Goal: Task Accomplishment & Management: Manage account settings

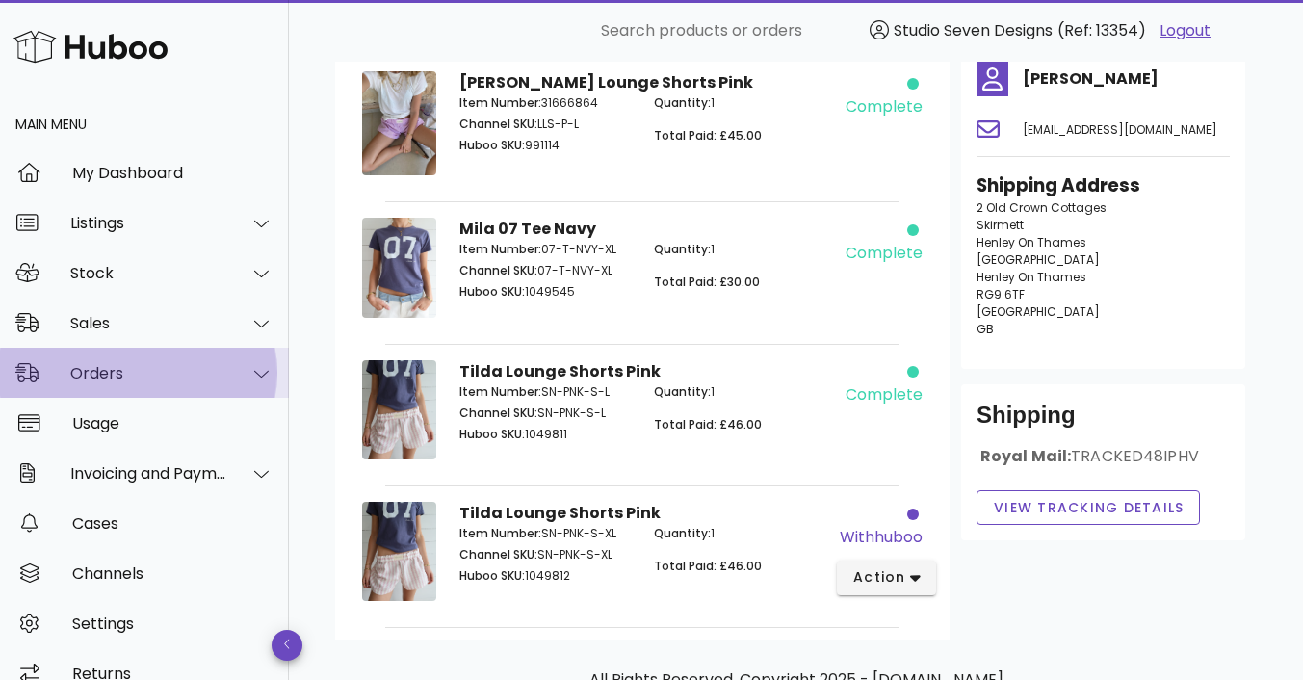
click at [102, 362] on div "Orders" at bounding box center [144, 373] width 289 height 50
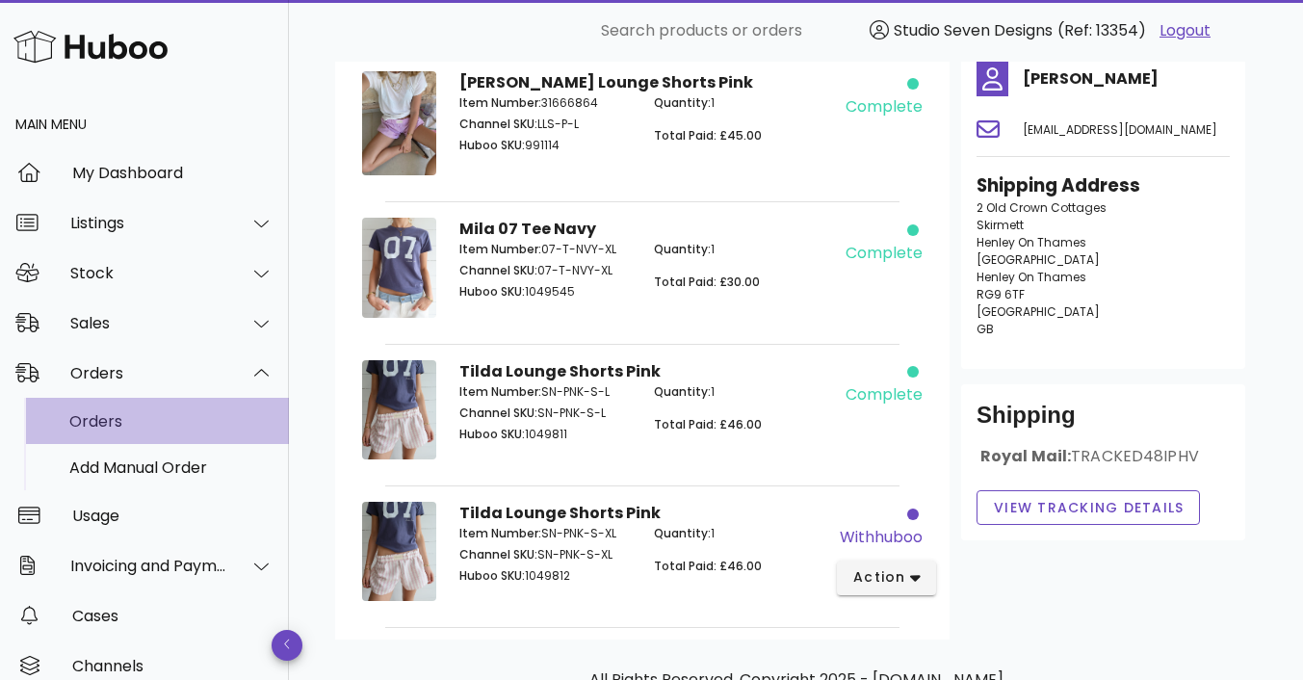
click at [97, 415] on div "Orders" at bounding box center [171, 421] width 204 height 18
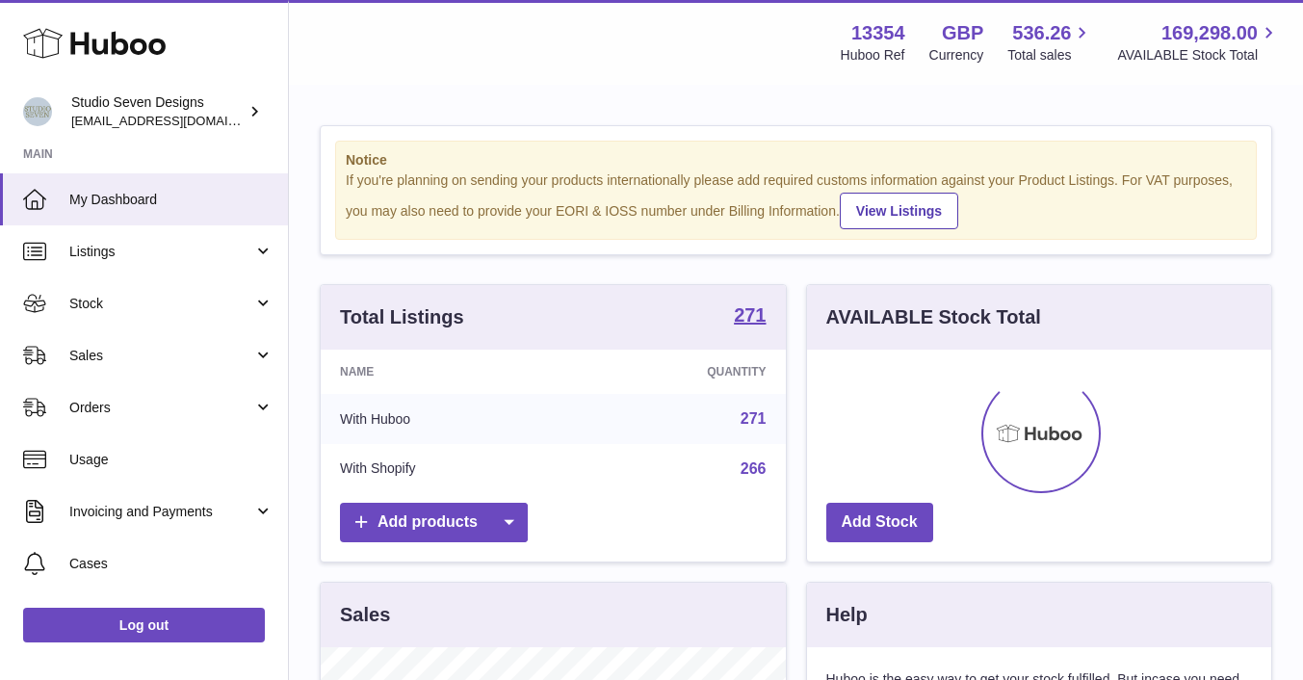
scroll to position [301, 464]
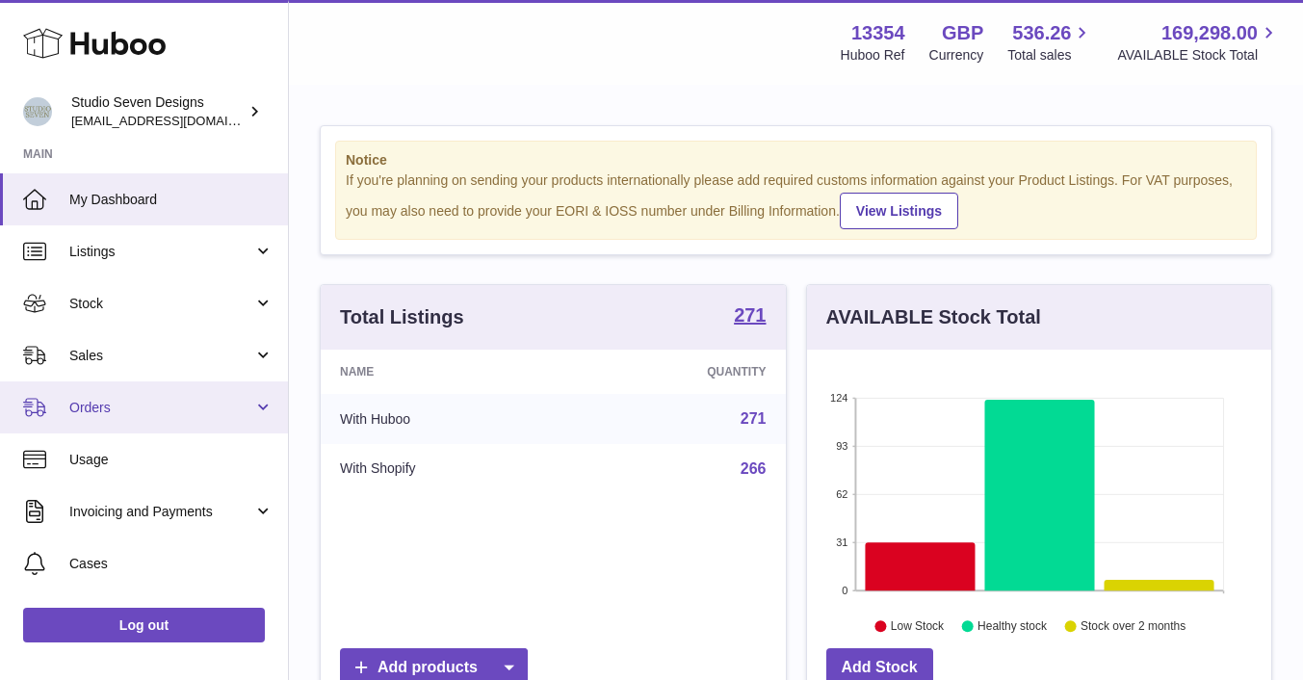
click at [106, 417] on link "Orders" at bounding box center [144, 407] width 288 height 52
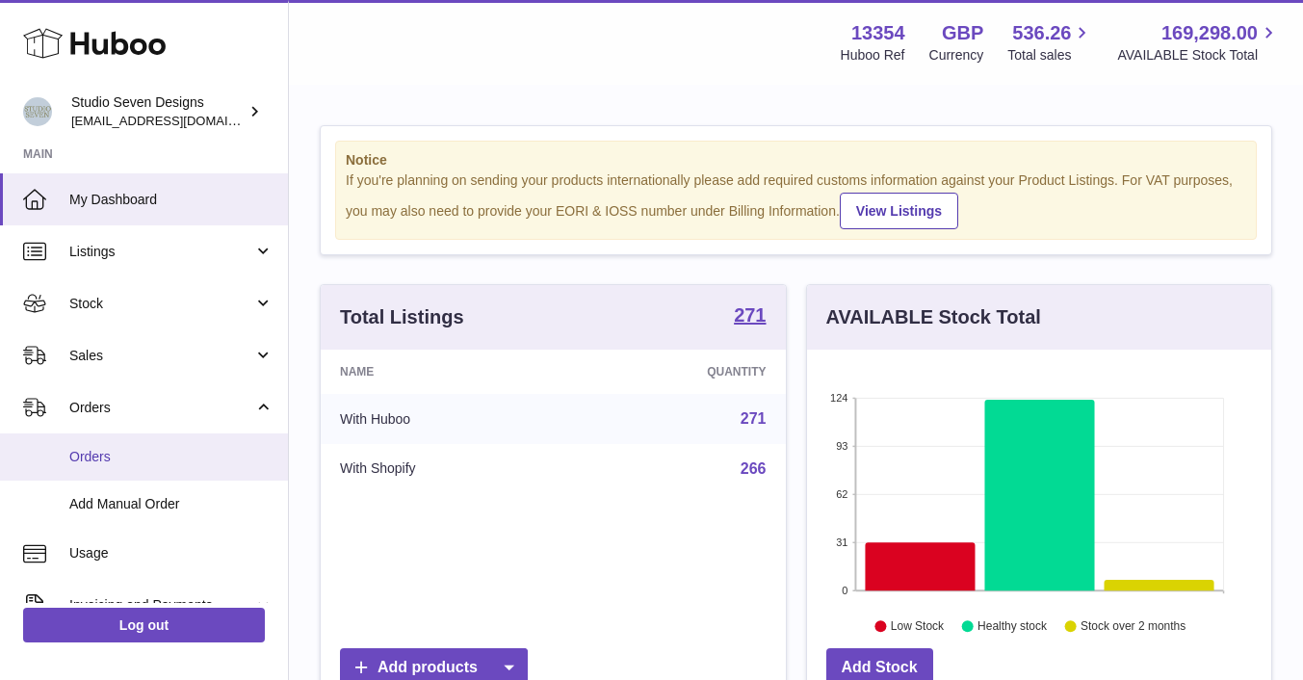
click at [103, 453] on span "Orders" at bounding box center [171, 457] width 204 height 18
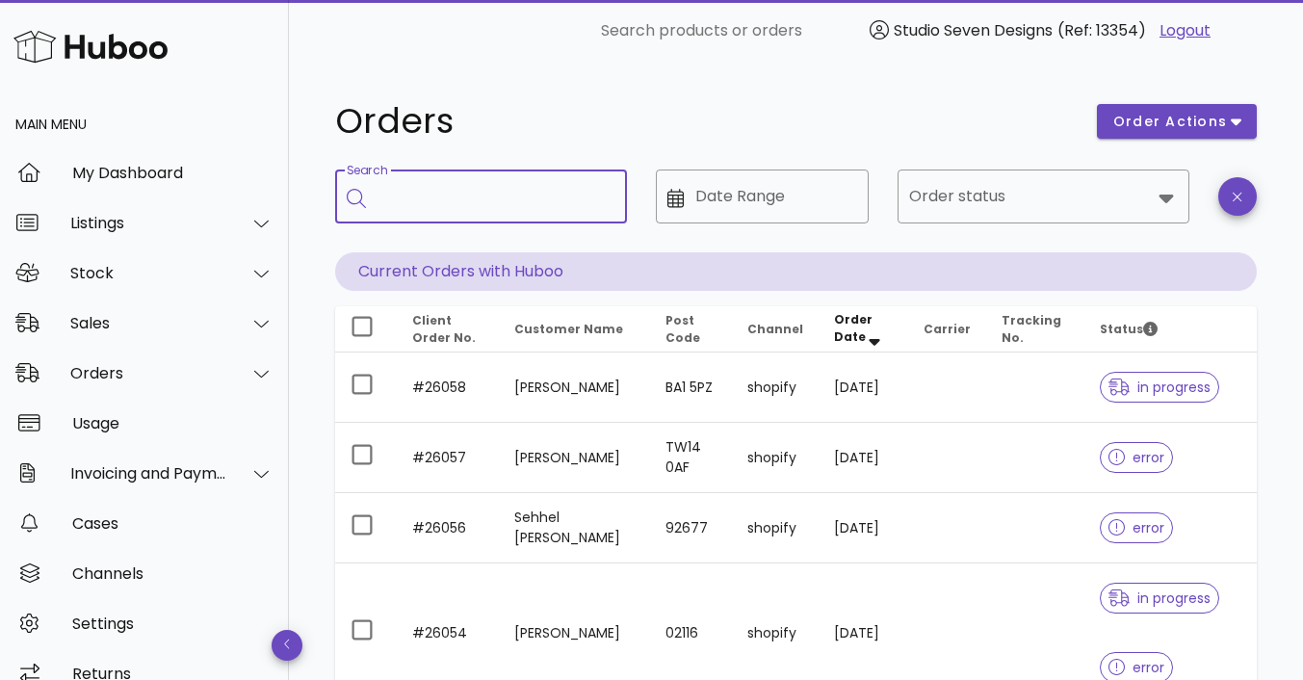
click at [436, 203] on input "Search" at bounding box center [495, 196] width 234 height 31
type input "*****"
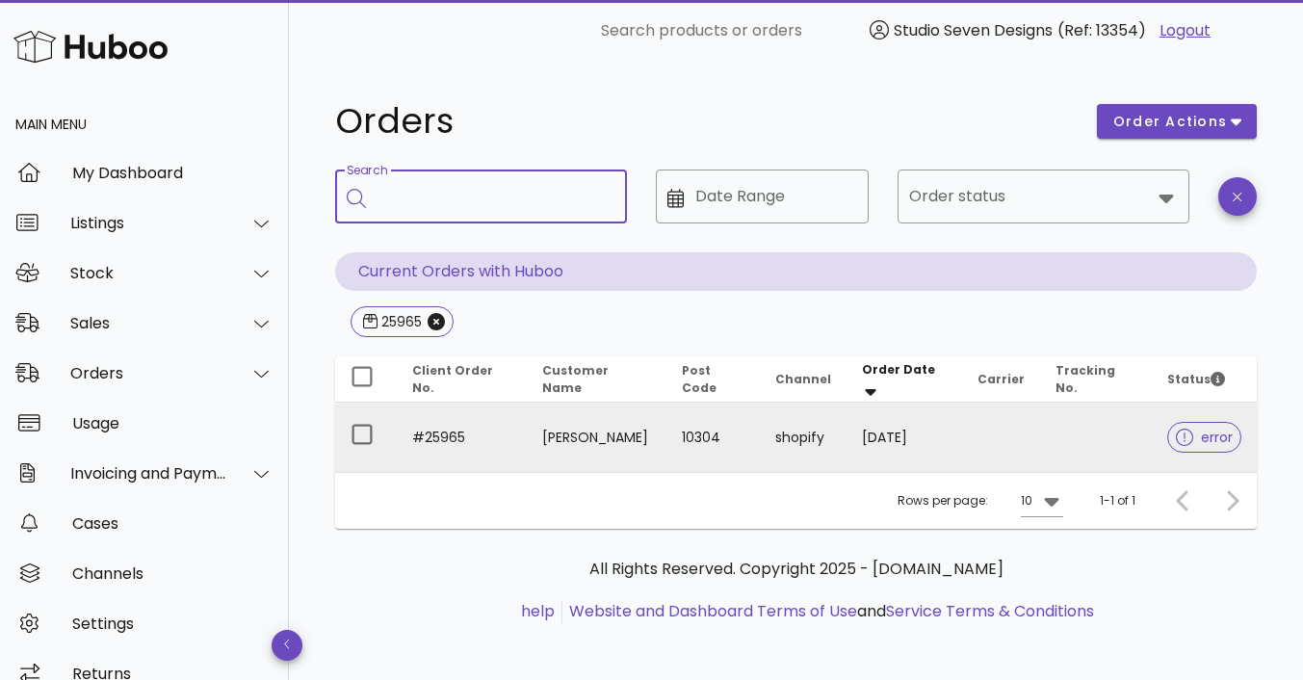
click at [1098, 429] on td at bounding box center [1096, 437] width 113 height 69
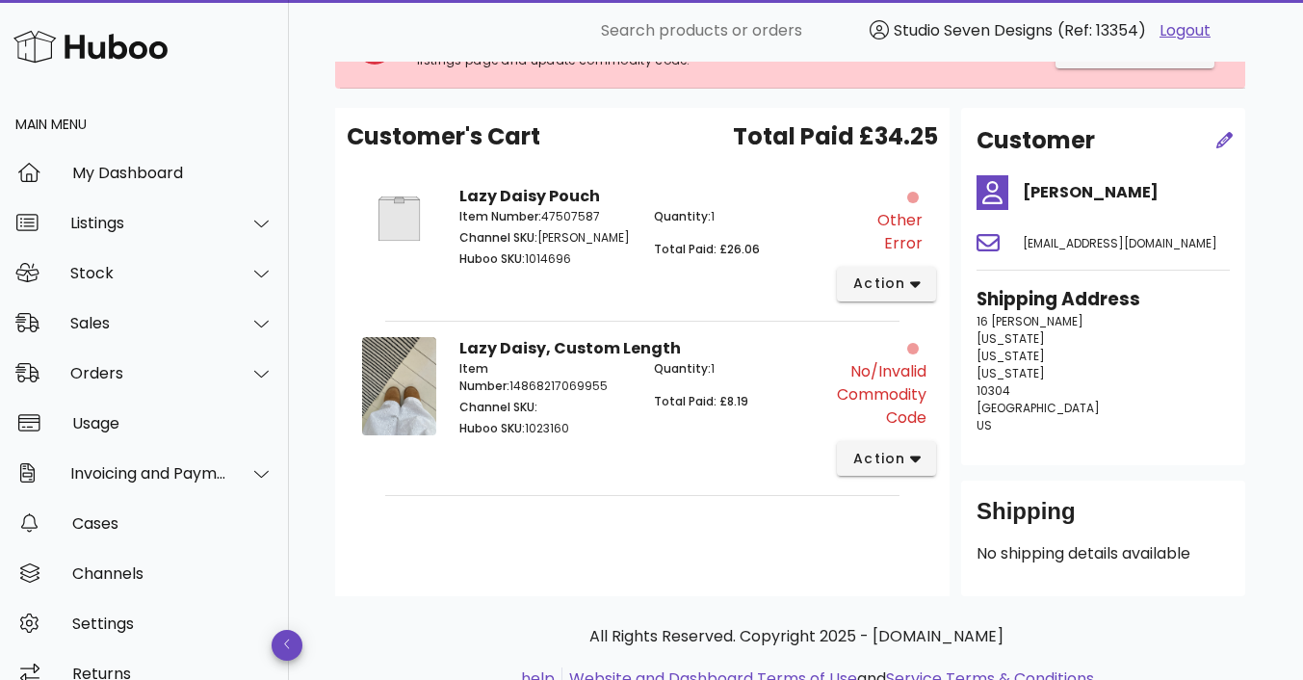
scroll to position [246, 0]
click at [921, 444] on button "action" at bounding box center [886, 457] width 99 height 35
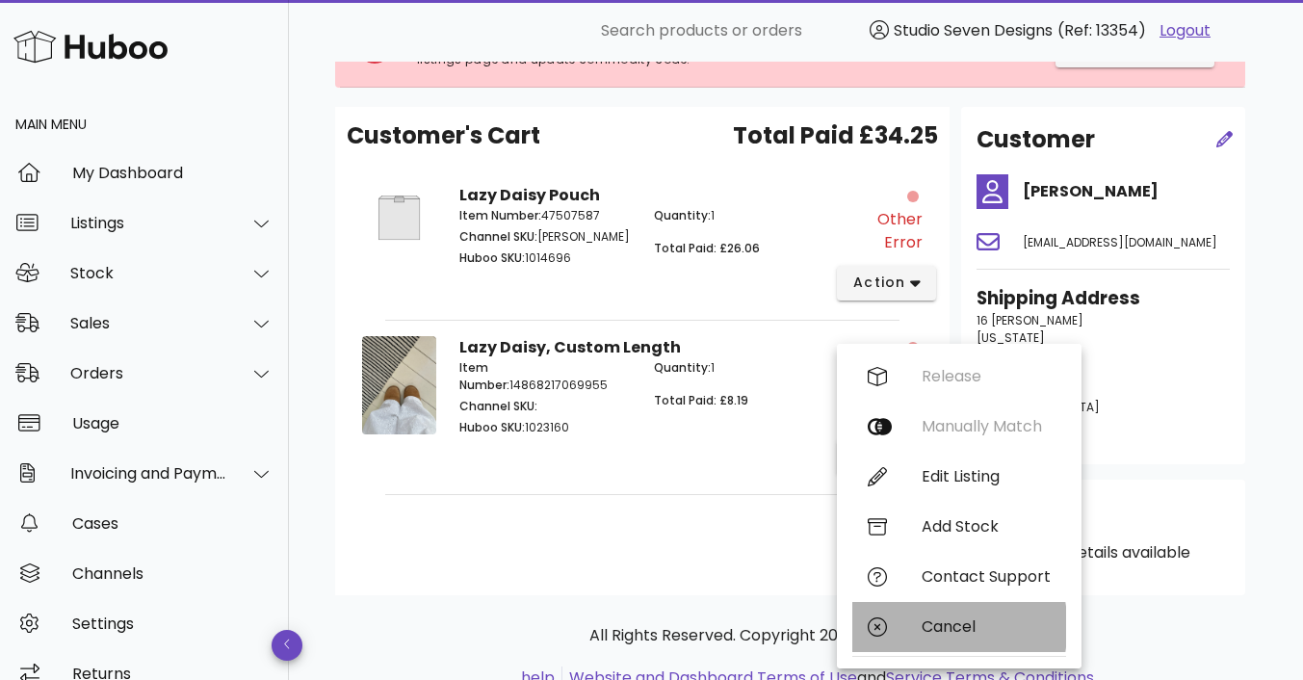
click at [952, 628] on div "Cancel" at bounding box center [986, 626] width 129 height 18
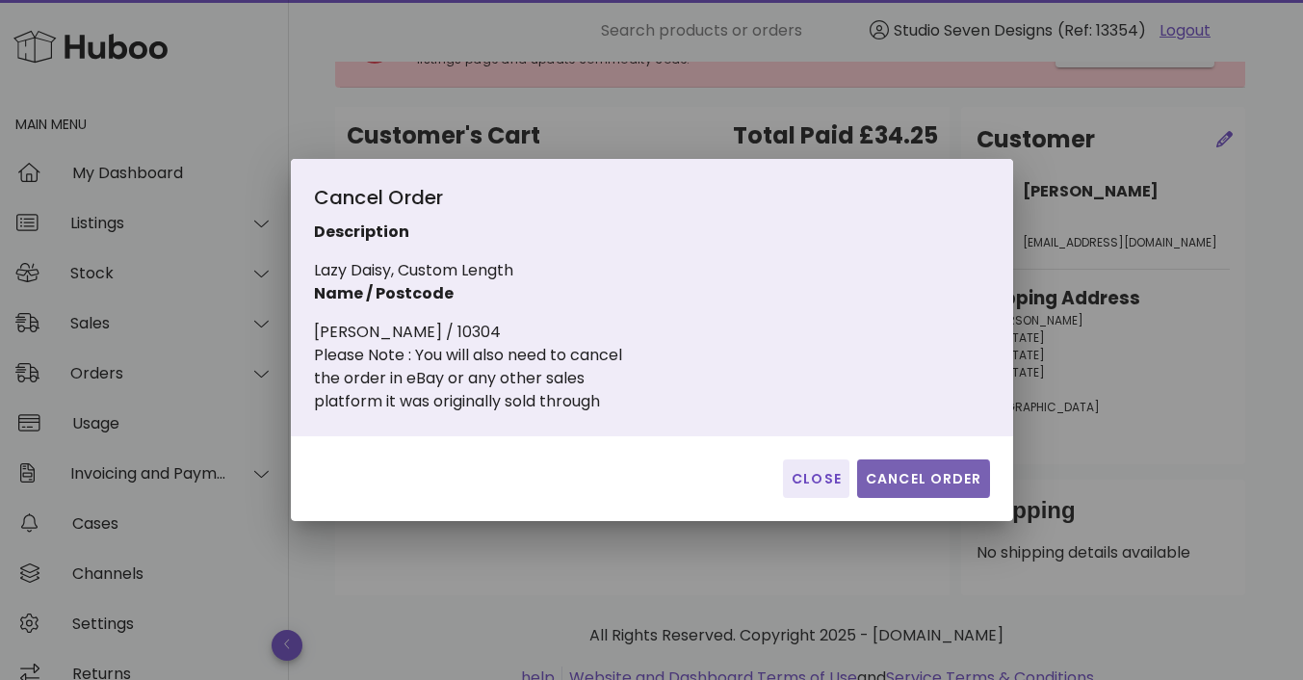
click at [917, 479] on span "Cancel Order" at bounding box center [924, 479] width 118 height 20
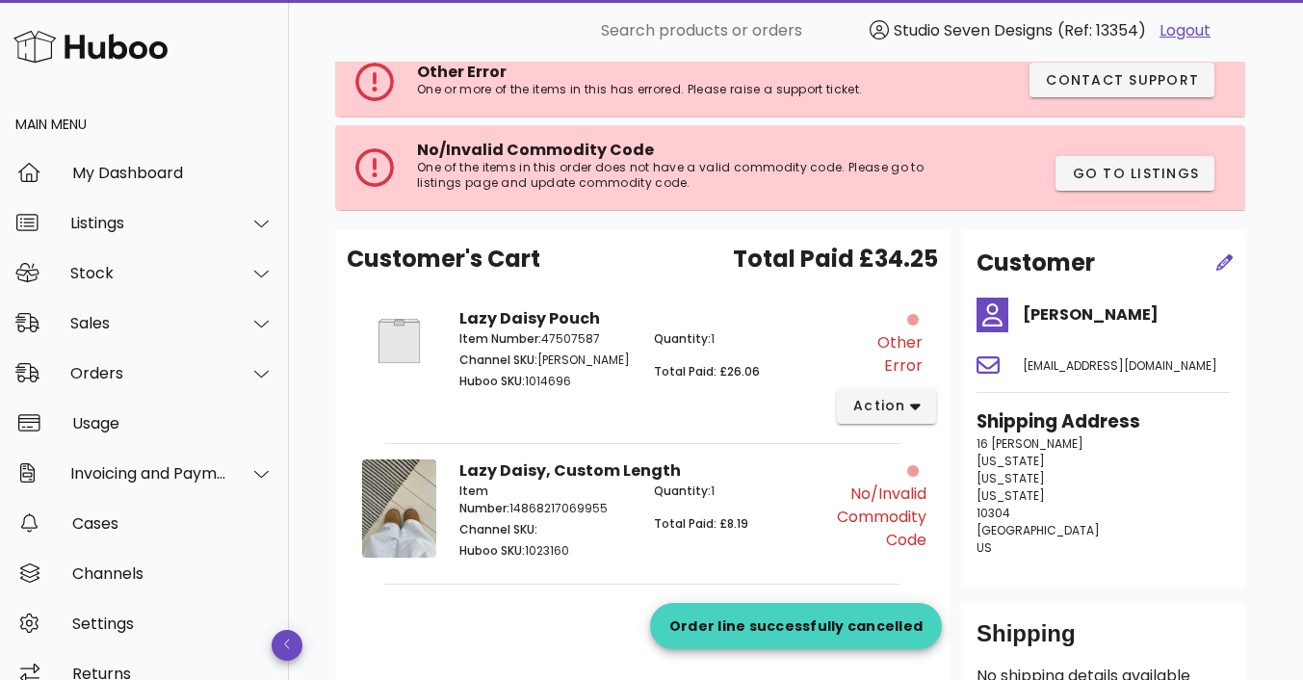
scroll to position [115, 0]
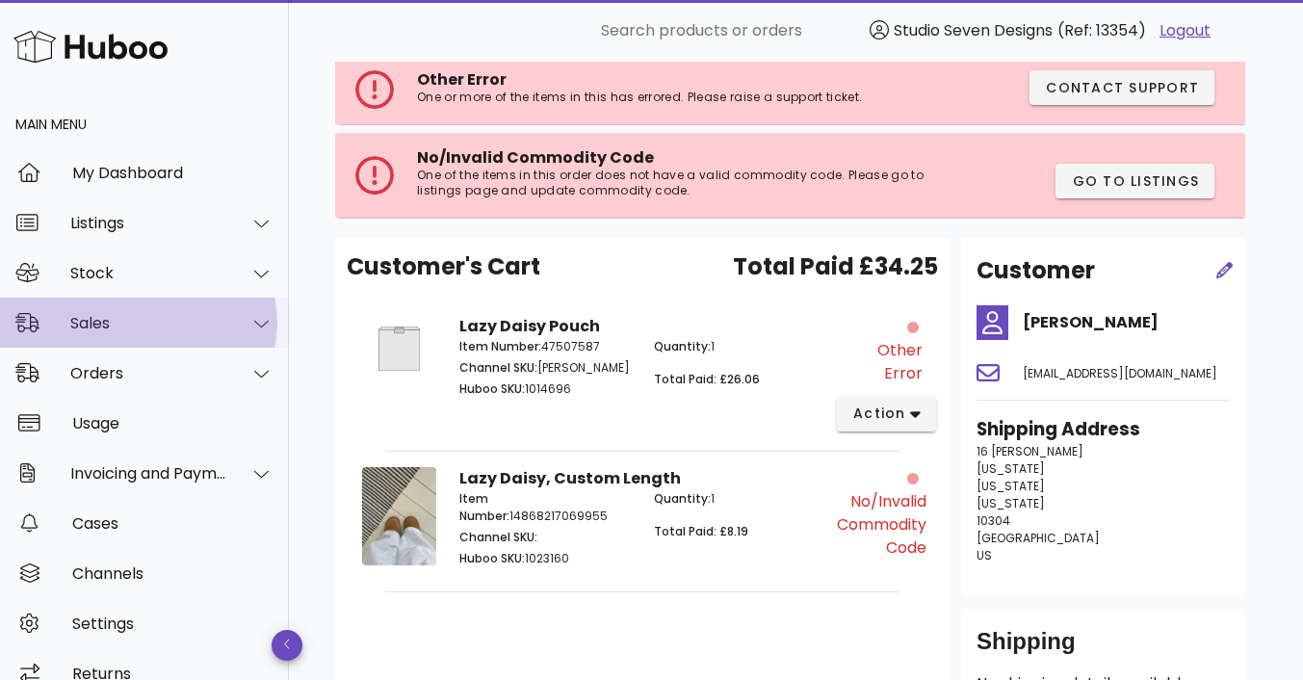
click at [129, 327] on div "Sales" at bounding box center [148, 323] width 157 height 18
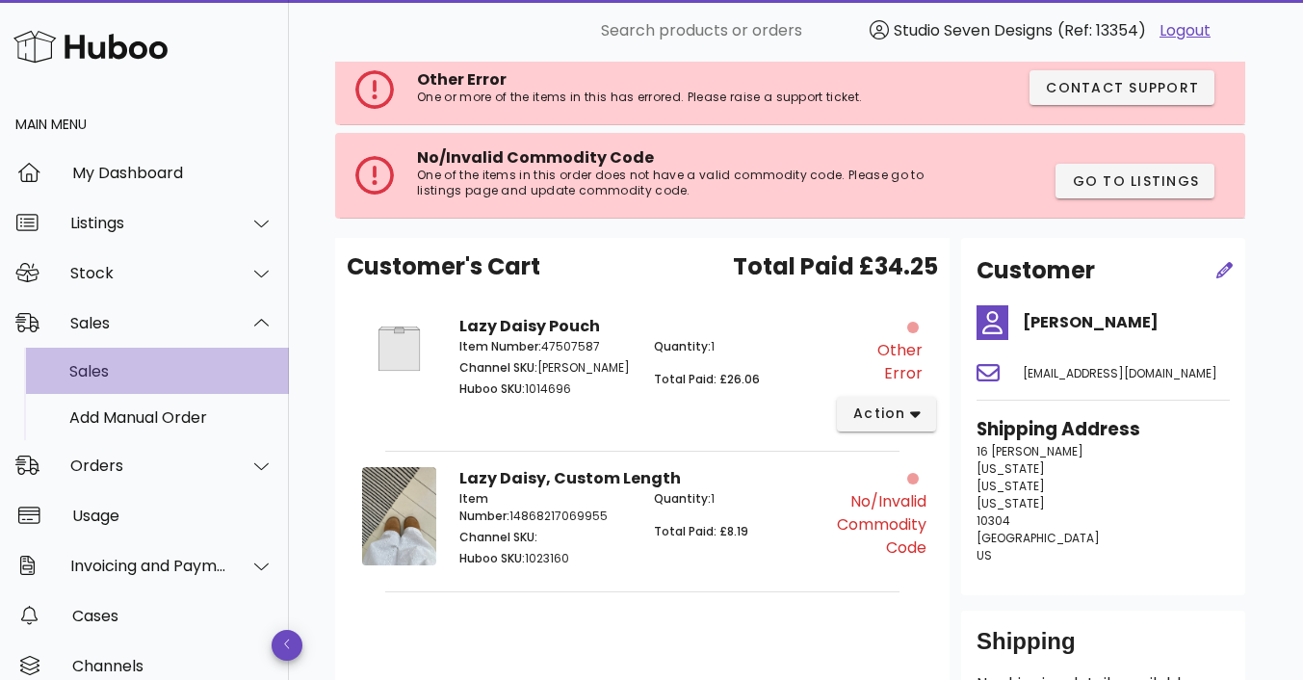
click at [129, 375] on div "Sales" at bounding box center [171, 371] width 204 height 18
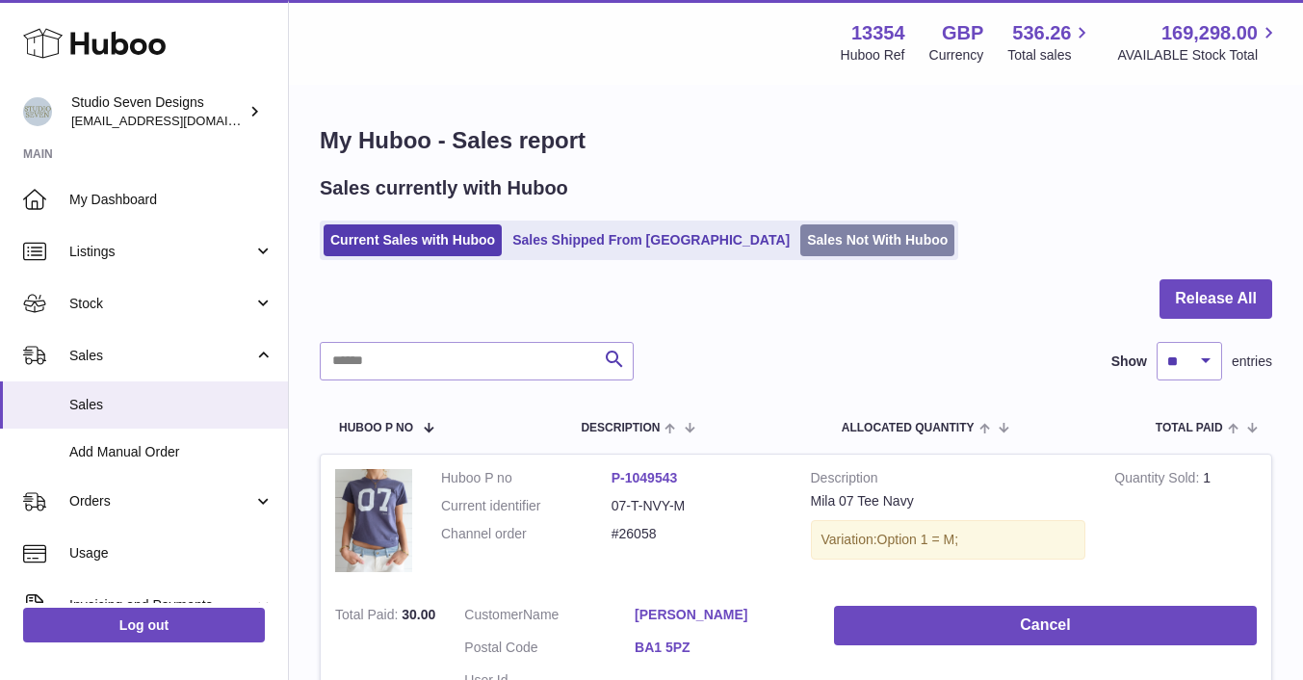
click at [800, 240] on link "Sales Not With Huboo" at bounding box center [877, 240] width 154 height 32
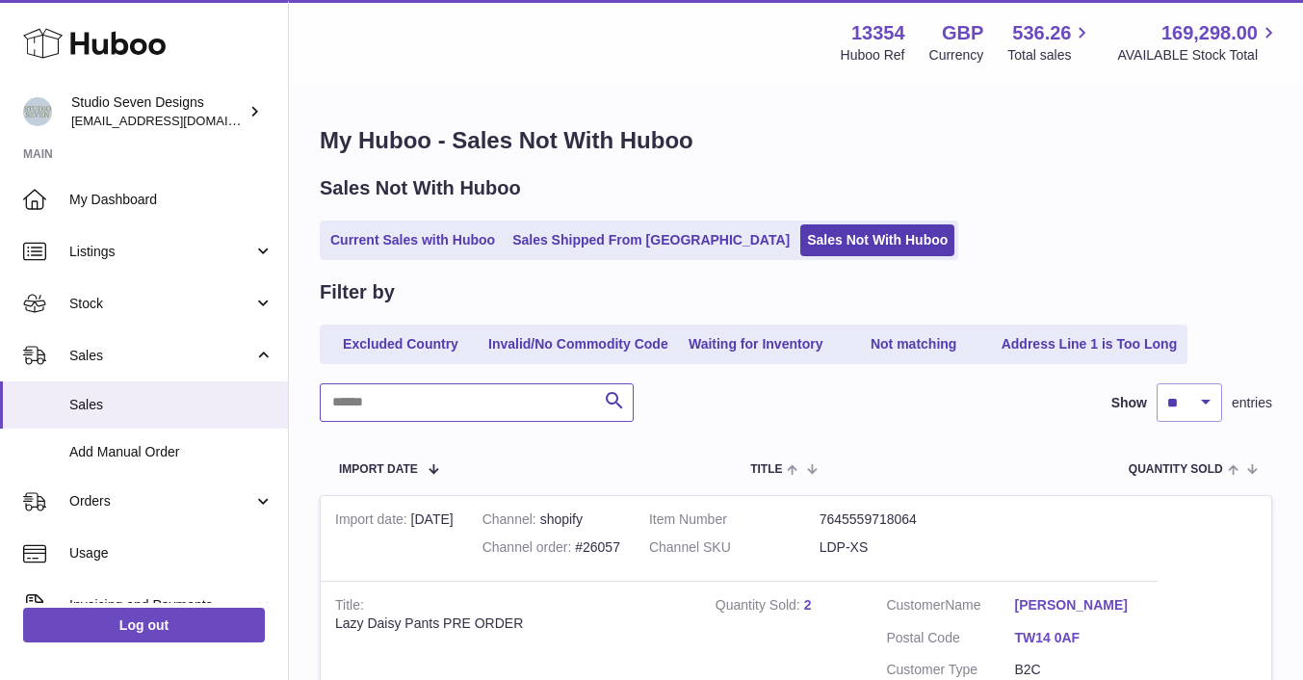
click at [403, 408] on input "text" at bounding box center [477, 402] width 314 height 39
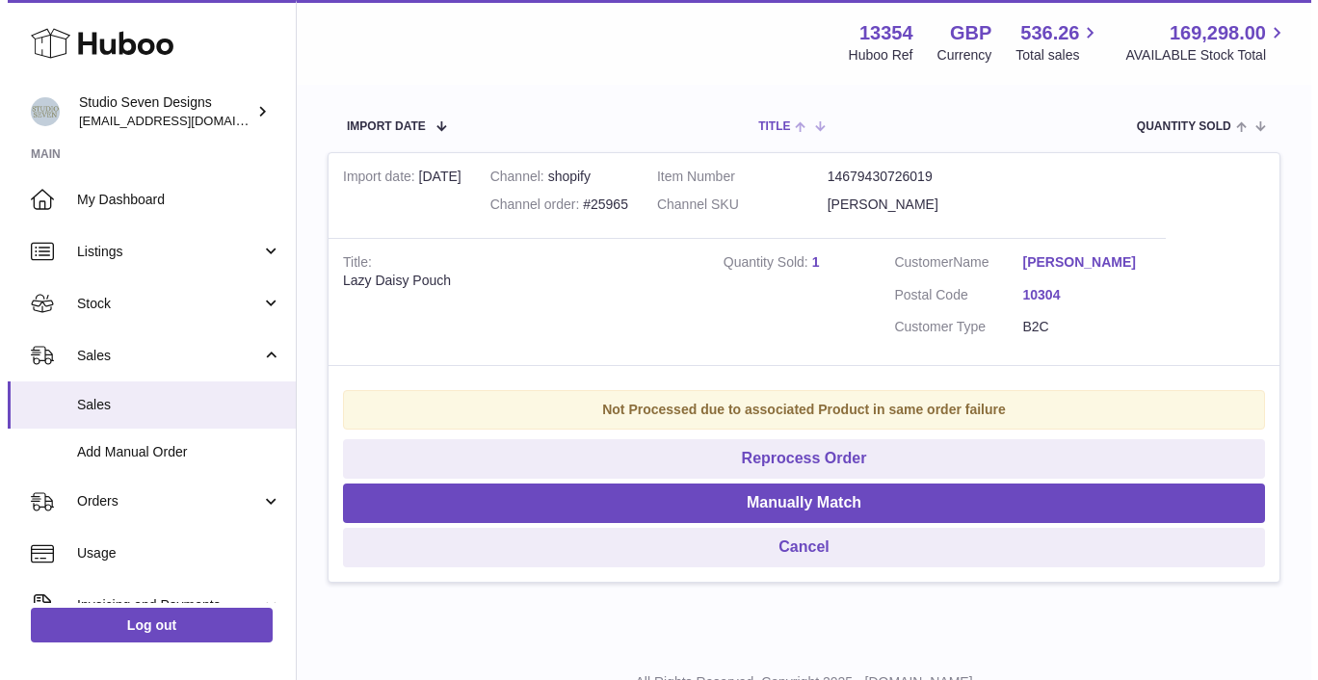
scroll to position [344, 0]
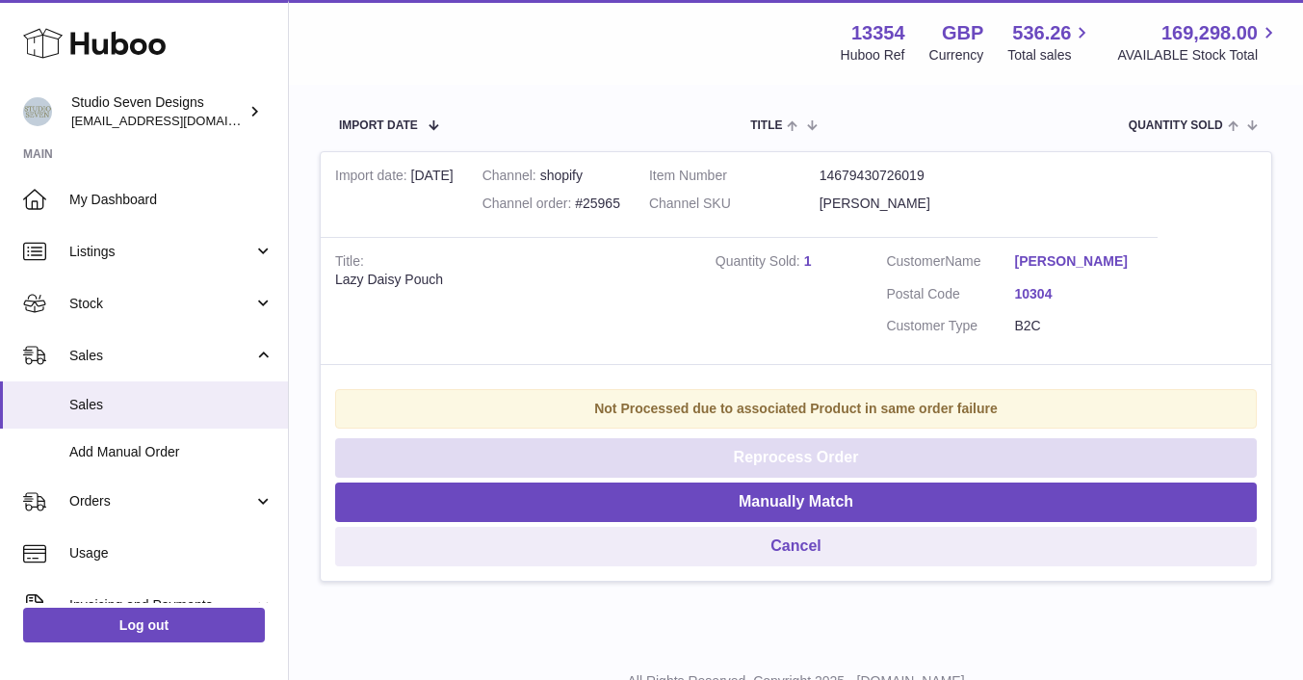
type input "*****"
click at [797, 461] on button "Reprocess Order" at bounding box center [796, 457] width 922 height 39
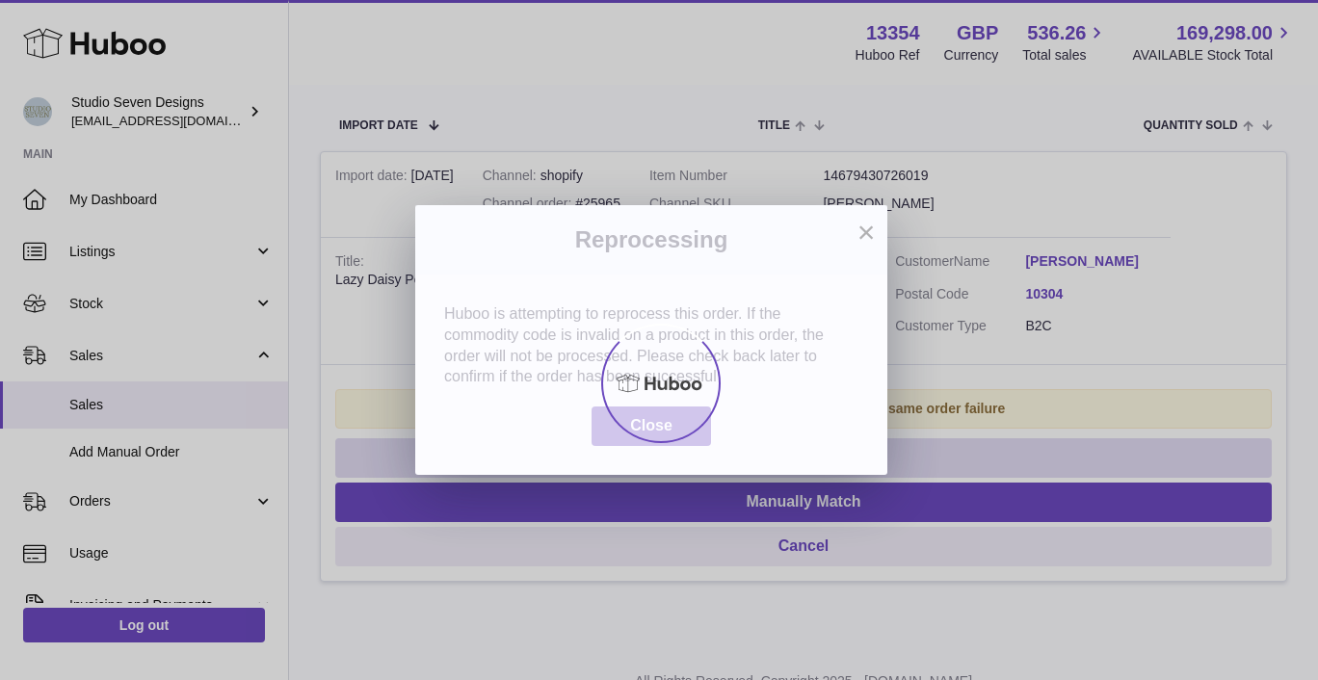
scroll to position [0, 0]
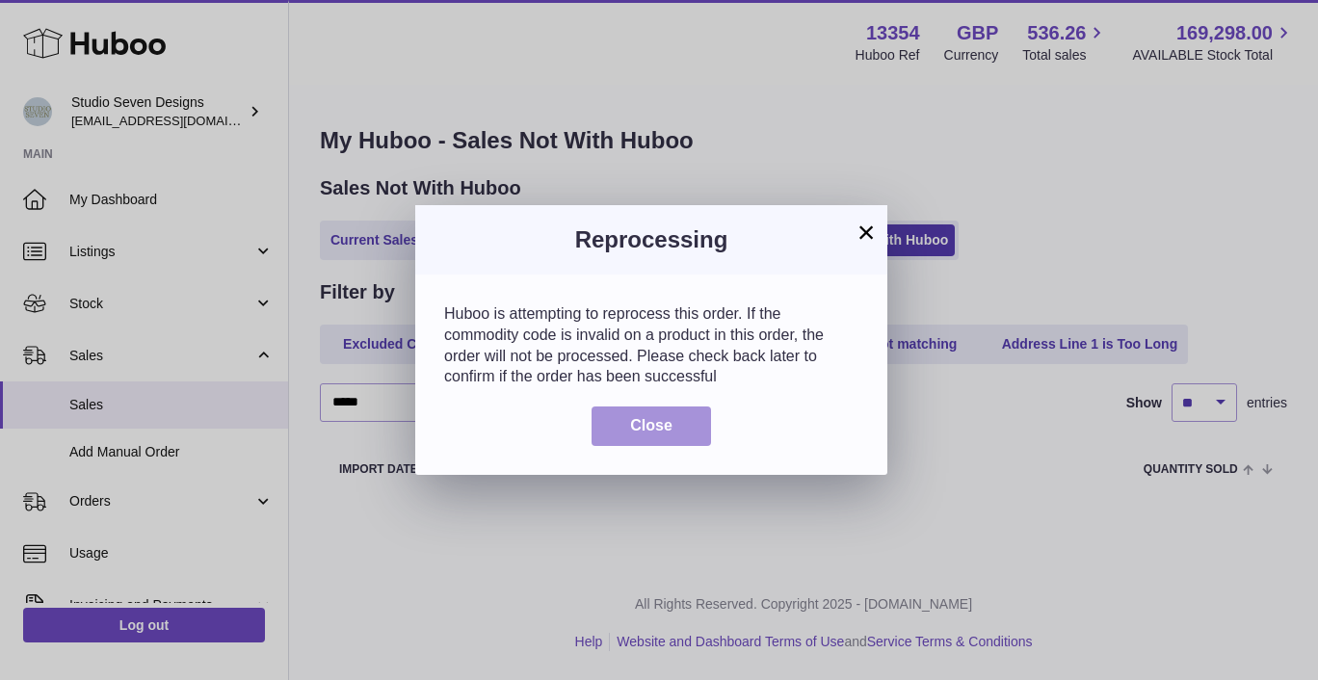
click at [648, 430] on span "Close" at bounding box center [651, 425] width 42 height 16
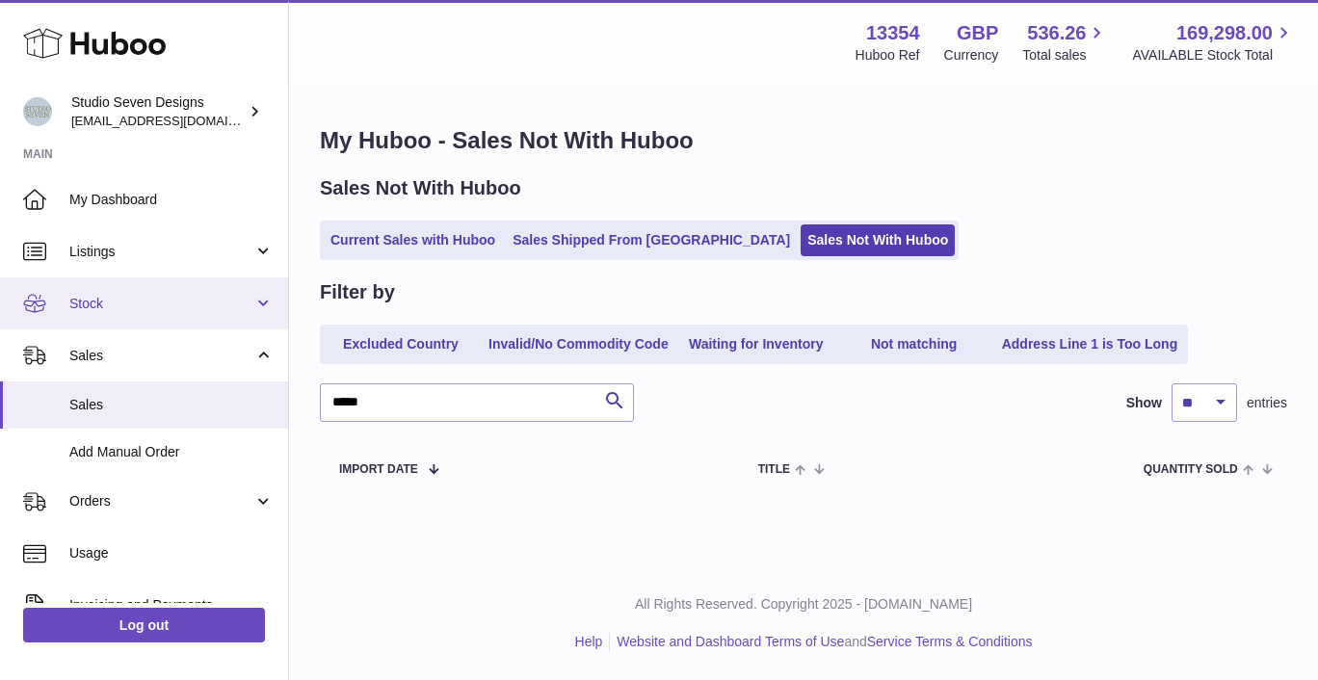
click at [111, 297] on span "Stock" at bounding box center [161, 304] width 184 height 18
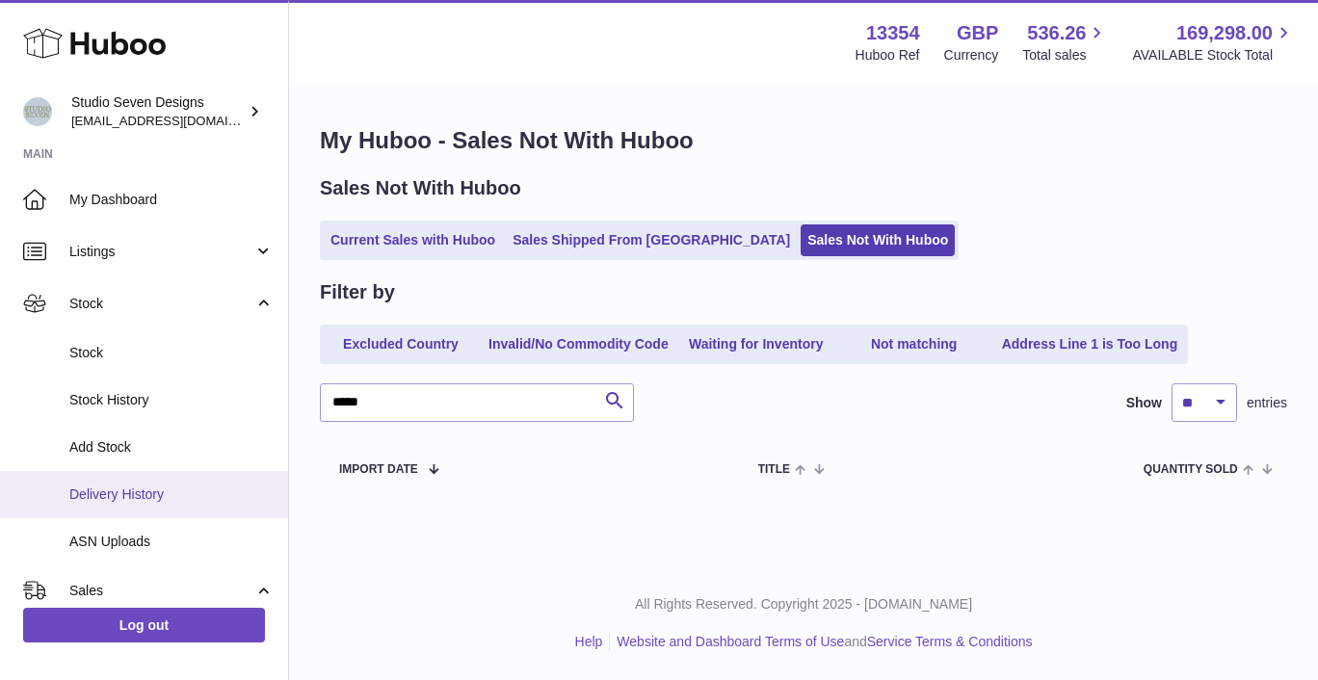
click at [131, 488] on span "Delivery History" at bounding box center [171, 494] width 204 height 18
click at [152, 482] on link "Delivery History" at bounding box center [144, 494] width 288 height 47
